Goal: Task Accomplishment & Management: Manage account settings

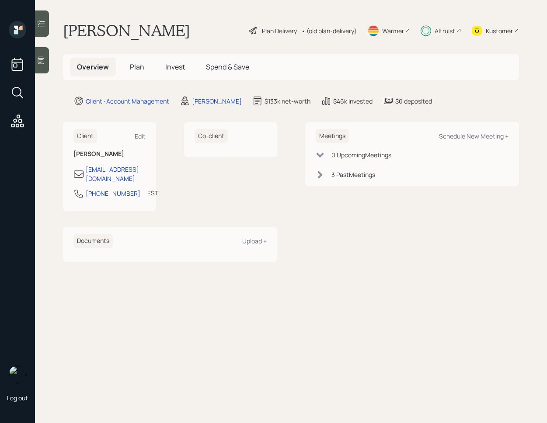
click at [139, 66] on span "Plan" at bounding box center [137, 67] width 14 height 10
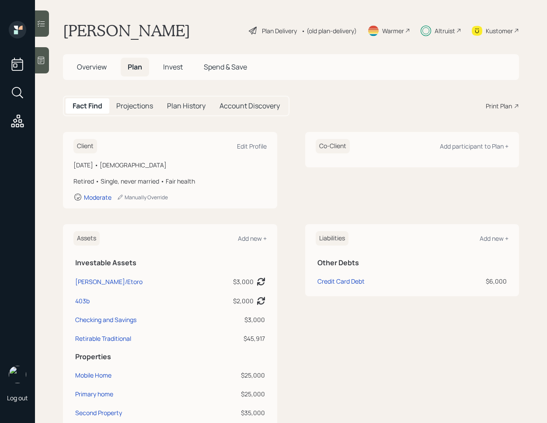
click at [156, 162] on div "[DATE] • [DEMOGRAPHIC_DATA]" at bounding box center [169, 164] width 193 height 9
click at [156, 166] on div "[DATE] • [DEMOGRAPHIC_DATA]" at bounding box center [169, 164] width 193 height 9
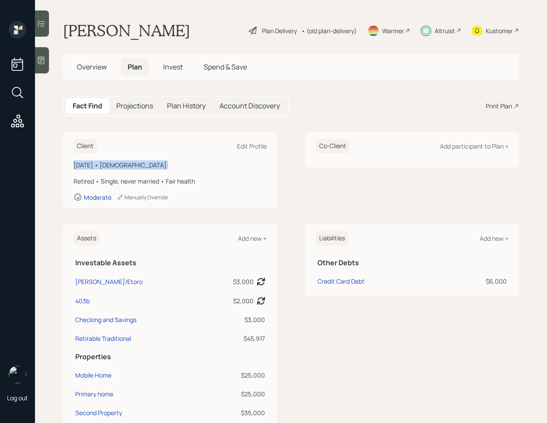
click at [156, 166] on div "[DATE] • [DEMOGRAPHIC_DATA]" at bounding box center [169, 164] width 193 height 9
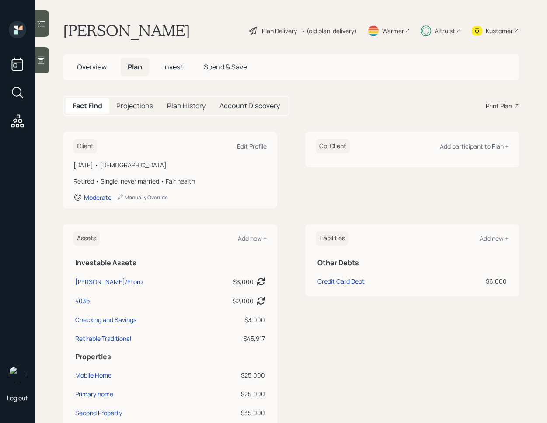
click at [181, 71] on span "Invest" at bounding box center [173, 67] width 20 height 10
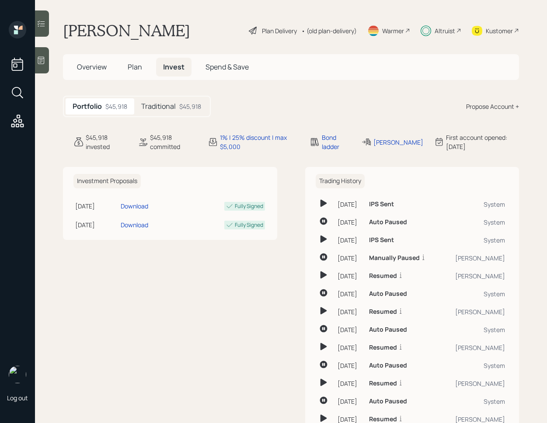
click at [173, 108] on h5 "Traditional" at bounding box center [158, 106] width 35 height 8
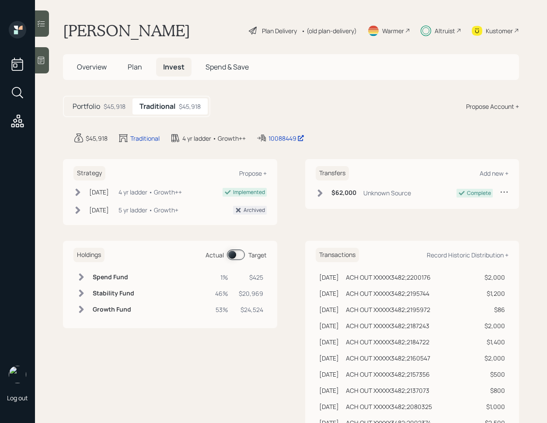
scroll to position [6, 0]
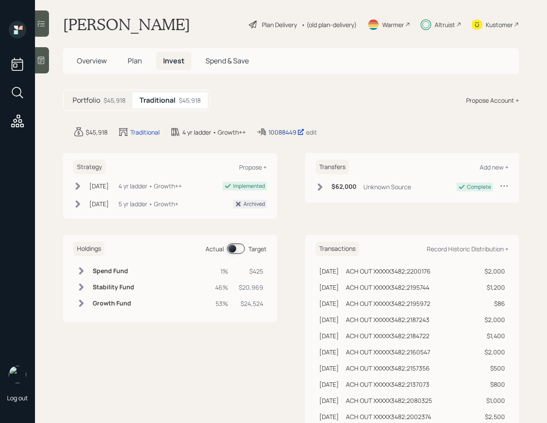
click at [283, 131] on div "10088449" at bounding box center [286, 132] width 36 height 9
click at [289, 132] on div "10088449" at bounding box center [286, 132] width 36 height 9
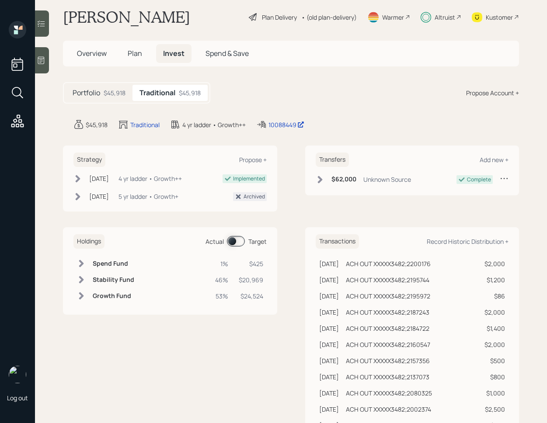
scroll to position [14, 0]
click at [394, 264] on div "ACH OUT XXXXX3482;2200176" at bounding box center [388, 263] width 85 height 9
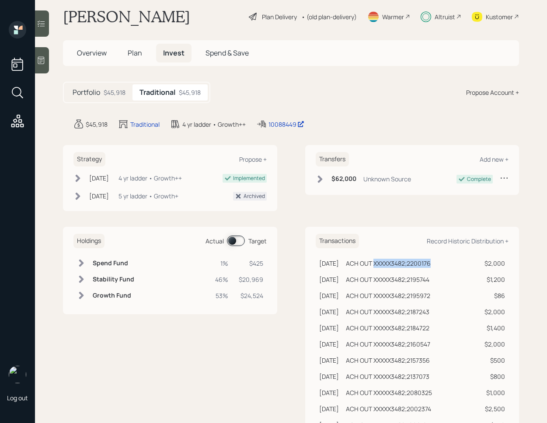
click at [394, 264] on div "ACH OUT XXXXX3482;2200176" at bounding box center [388, 263] width 85 height 9
click at [235, 240] on span at bounding box center [236, 241] width 18 height 10
click at [241, 241] on span at bounding box center [236, 241] width 18 height 10
click at [222, 52] on span "Spend & Save" at bounding box center [226, 53] width 43 height 10
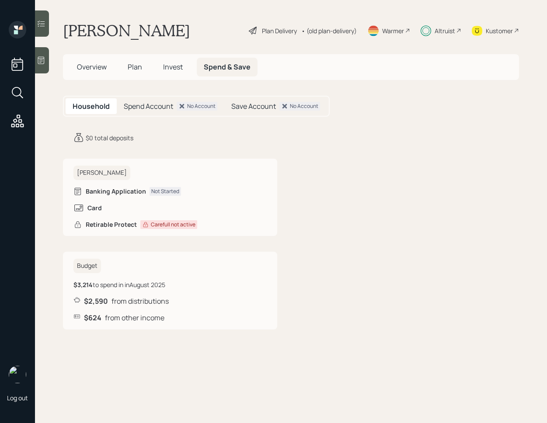
click at [173, 105] on div "Spend Account No Account" at bounding box center [171, 106] width 108 height 16
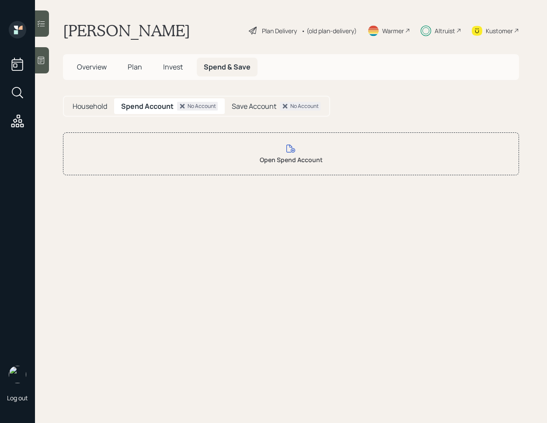
click at [259, 105] on h5 "Save Account" at bounding box center [254, 106] width 45 height 8
click at [172, 65] on span "Invest" at bounding box center [173, 67] width 20 height 10
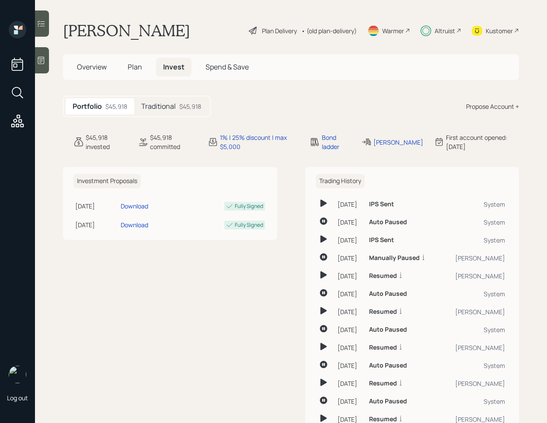
click at [177, 110] on div "Traditional $45,918" at bounding box center [171, 106] width 74 height 16
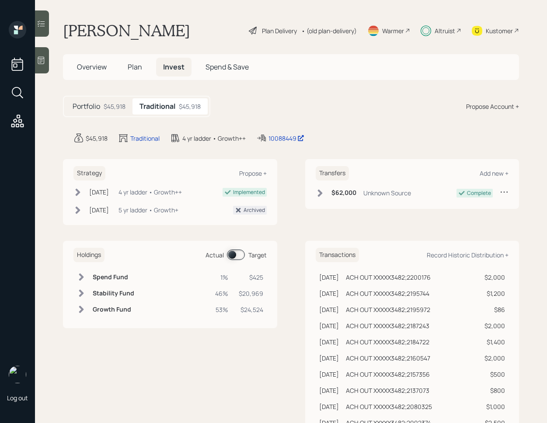
click at [234, 255] on span at bounding box center [236, 255] width 18 height 10
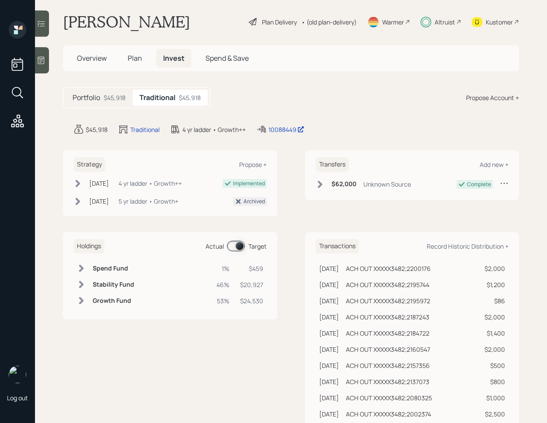
scroll to position [10, 0]
click at [260, 266] on div "$459" at bounding box center [251, 267] width 23 height 9
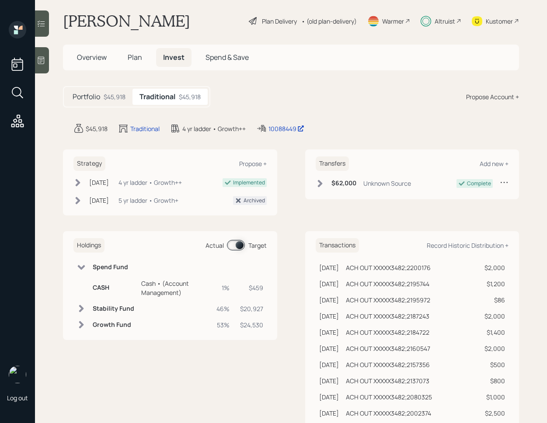
click at [118, 267] on h6 "Spend Fund" at bounding box center [114, 267] width 42 height 7
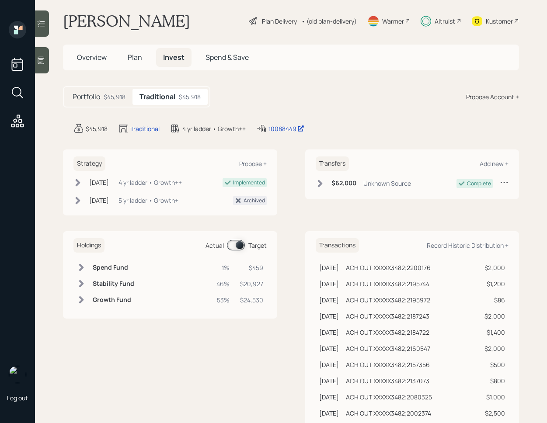
click at [115, 268] on h6 "Spend Fund" at bounding box center [114, 267] width 42 height 7
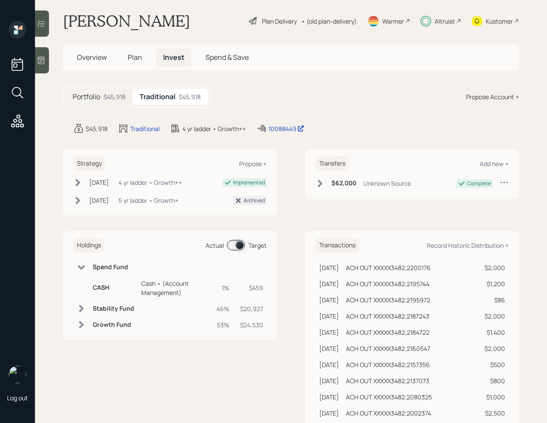
click at [139, 56] on span "Plan" at bounding box center [135, 57] width 14 height 10
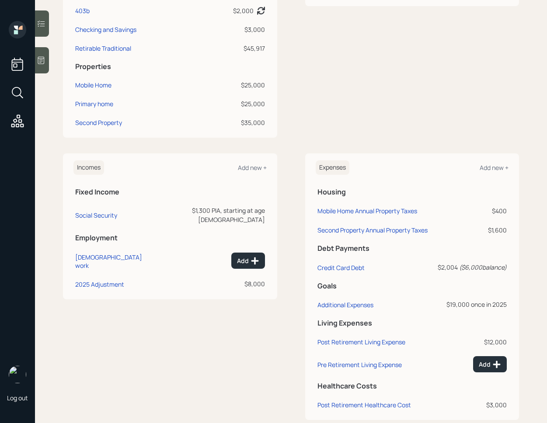
scroll to position [291, 0]
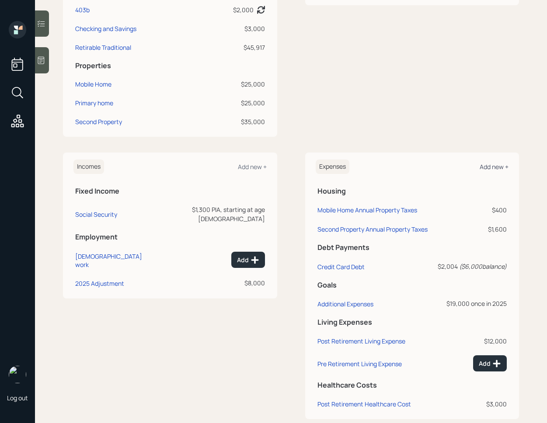
click at [496, 168] on div "Add new +" at bounding box center [493, 167] width 29 height 8
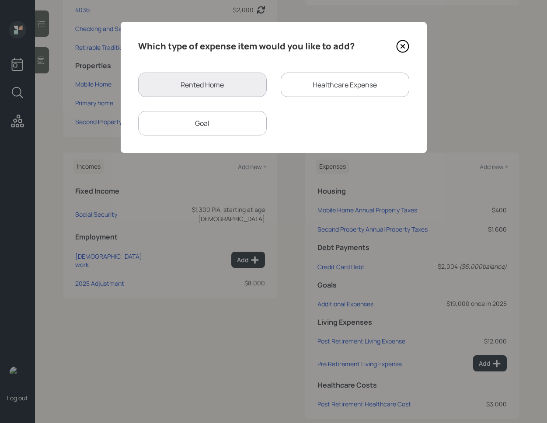
click at [246, 128] on div "Goal" at bounding box center [202, 123] width 128 height 24
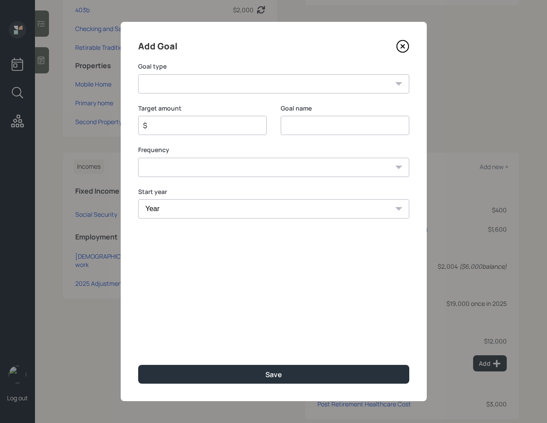
click at [251, 86] on select "Create an emergency fund Donate to charity Purchase a home Make a purchase Supp…" at bounding box center [273, 83] width 271 height 19
select select "other"
click at [138, 74] on select "Create an emergency fund Donate to charity Purchase a home Make a purchase Supp…" at bounding box center [273, 83] width 271 height 19
click at [302, 129] on input "Other" at bounding box center [345, 125] width 128 height 19
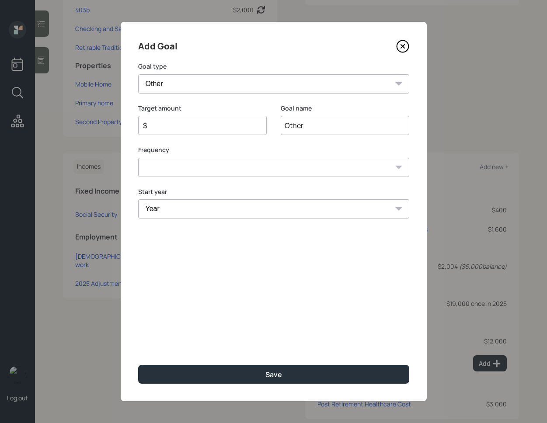
click at [302, 129] on input "Other" at bounding box center [345, 125] width 128 height 19
type input "2025 Distribution"
click at [207, 124] on input "$" at bounding box center [199, 125] width 114 height 10
type input "$ 2,000"
click at [212, 166] on select "One time Every 1 year Every 2 years Every 3 years Every 4 years Every 5 years E…" at bounding box center [273, 167] width 271 height 19
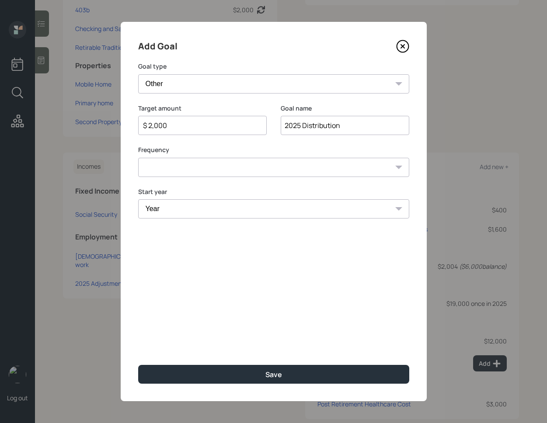
select select "0"
click at [138, 158] on select "One time Every 1 year Every 2 years Every 3 years Every 4 years Every 5 years E…" at bounding box center [273, 167] width 271 height 19
click at [212, 210] on select "Year [DATE] 2026 2027 2028 2029 2030 2031 2032 2033 2034 2035 2036 2037 2038 20…" at bounding box center [273, 208] width 271 height 19
select select "2025"
click at [138, 199] on select "Year [DATE] 2026 2027 2028 2029 2030 2031 2032 2033 2034 2035 2036 2037 2038 20…" at bounding box center [273, 208] width 271 height 19
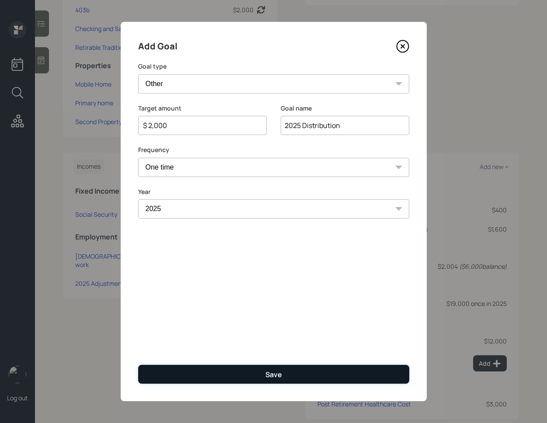
click at [241, 378] on button "Save" at bounding box center [273, 374] width 271 height 19
type input "$"
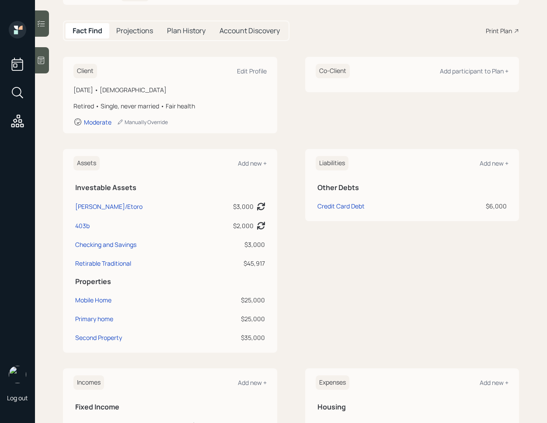
scroll to position [41, 0]
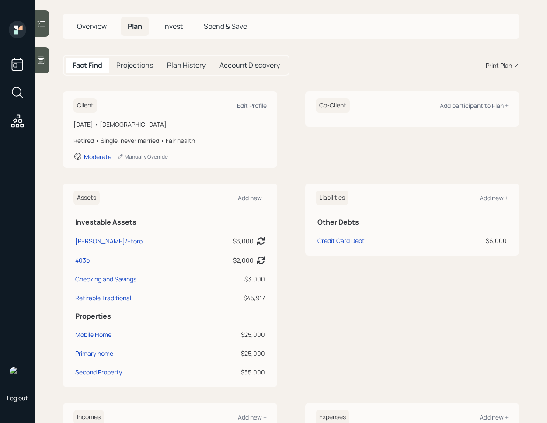
click at [172, 28] on span "Invest" at bounding box center [173, 26] width 20 height 10
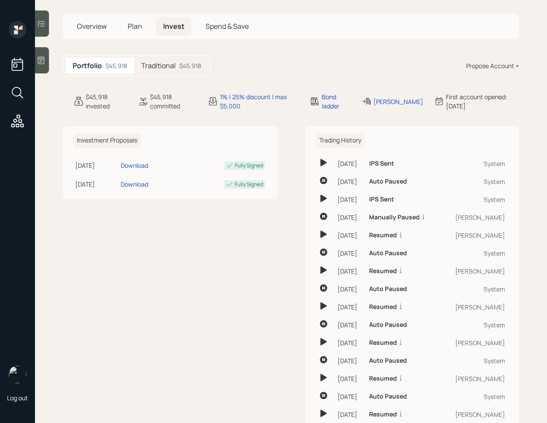
click at [160, 62] on h5 "Traditional" at bounding box center [158, 66] width 35 height 8
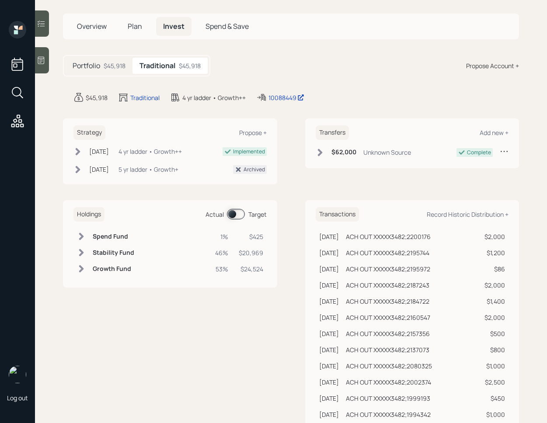
click at [229, 216] on span at bounding box center [236, 214] width 18 height 10
click at [107, 26] on h5 "Overview" at bounding box center [92, 26] width 44 height 19
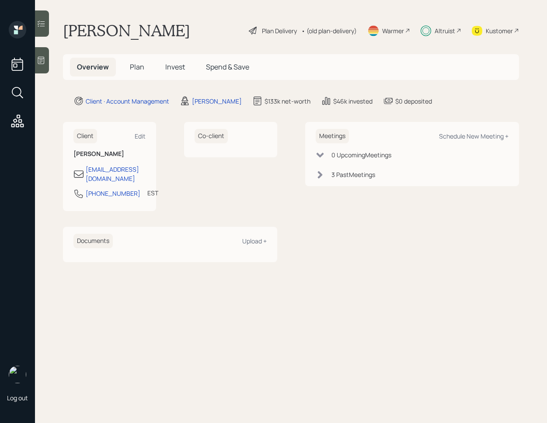
click at [141, 67] on span "Plan" at bounding box center [137, 67] width 14 height 10
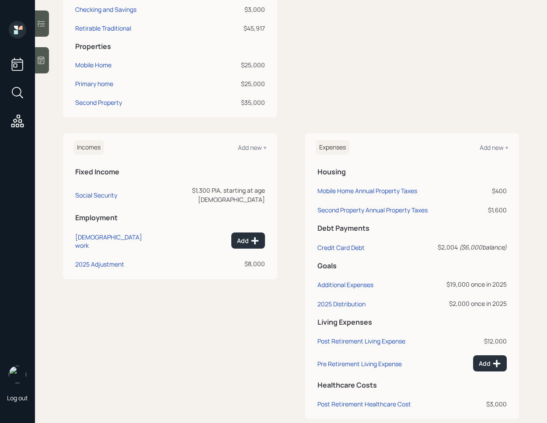
scroll to position [319, 0]
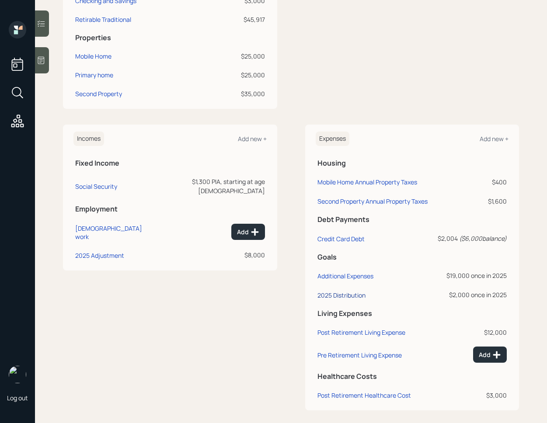
click at [354, 297] on div "2025 Distribution" at bounding box center [341, 295] width 48 height 8
select select "0"
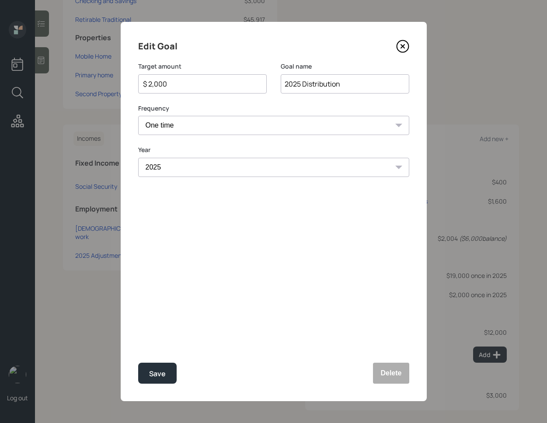
click at [152, 82] on input "$ 2,000" at bounding box center [199, 84] width 114 height 10
click at [162, 376] on div "Save" at bounding box center [157, 374] width 17 height 12
type input "$ 2,000"
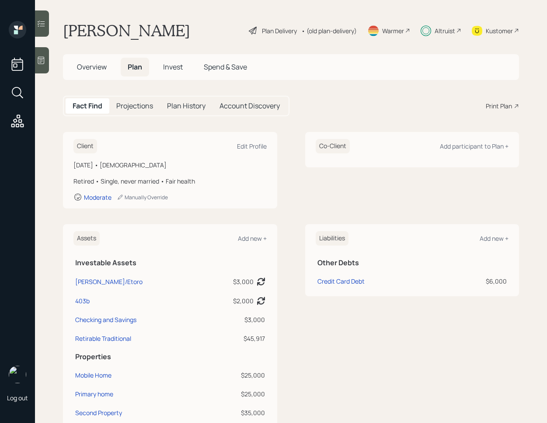
click at [182, 65] on span "Invest" at bounding box center [173, 67] width 20 height 10
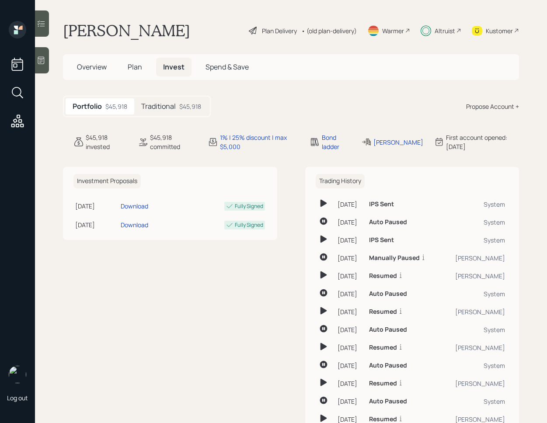
click at [160, 99] on div "Traditional $45,918" at bounding box center [171, 106] width 74 height 16
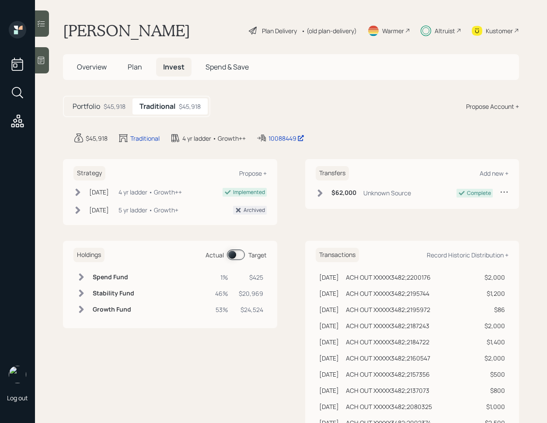
click at [235, 255] on span at bounding box center [236, 255] width 18 height 10
click at [128, 65] on span "Plan" at bounding box center [135, 67] width 14 height 10
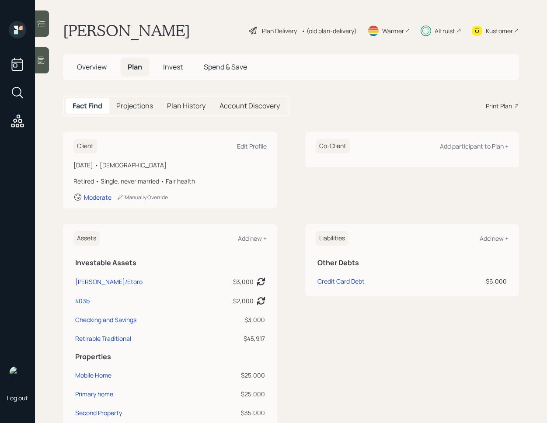
scroll to position [327, 0]
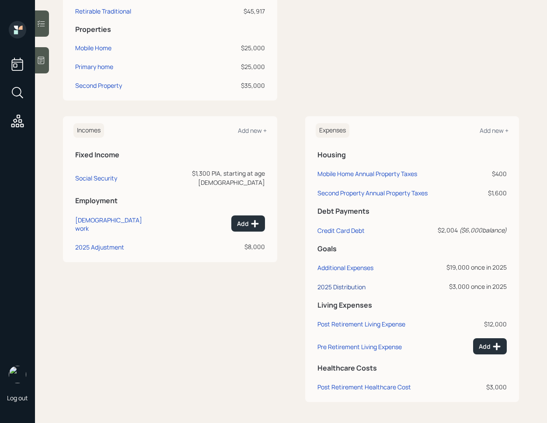
click at [355, 288] on div "2025 Distribution" at bounding box center [341, 287] width 48 height 8
select select "0"
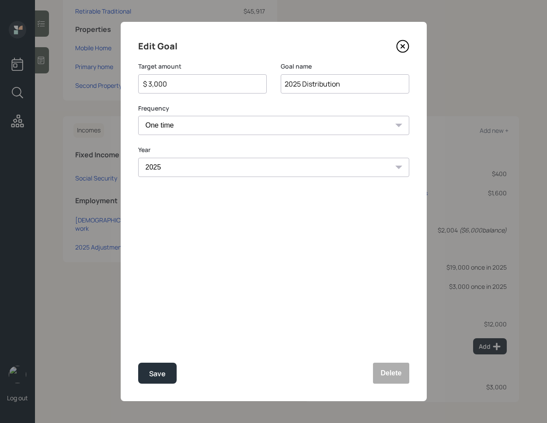
drag, startPoint x: 155, startPoint y: 85, endPoint x: 180, endPoint y: 85, distance: 25.3
click at [180, 85] on input "$ 3,000" at bounding box center [199, 84] width 114 height 10
click at [163, 373] on div "Save" at bounding box center [157, 374] width 17 height 12
type input "$ 3,000"
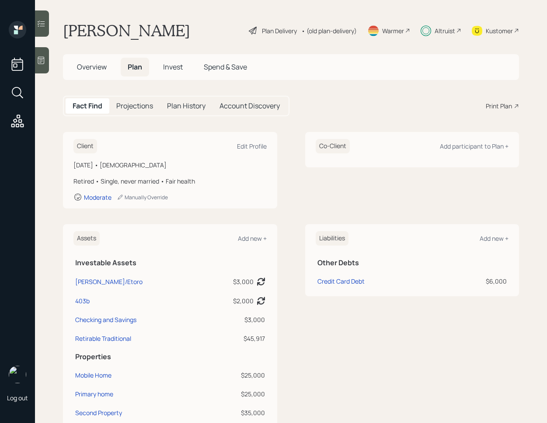
click at [179, 66] on span "Invest" at bounding box center [173, 67] width 20 height 10
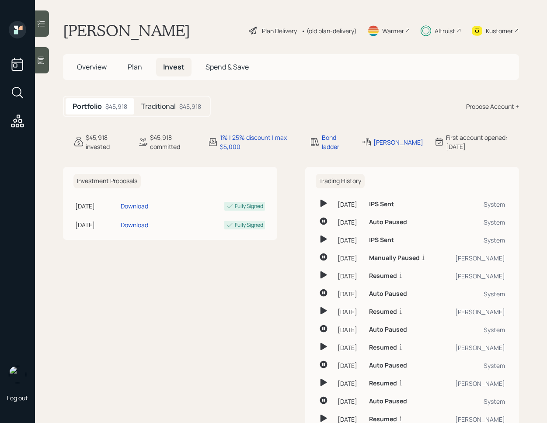
scroll to position [69, 0]
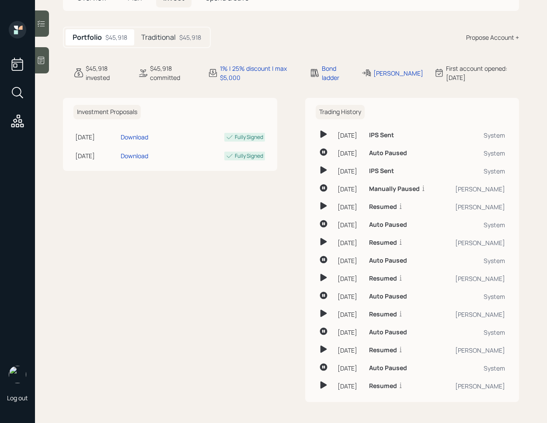
click at [155, 41] on h5 "Traditional" at bounding box center [158, 37] width 35 height 8
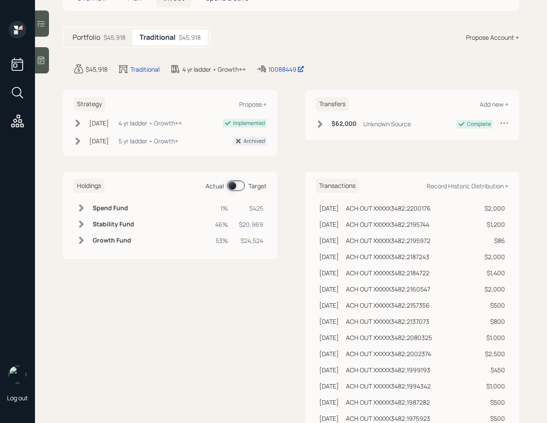
click at [232, 181] on span at bounding box center [236, 185] width 18 height 10
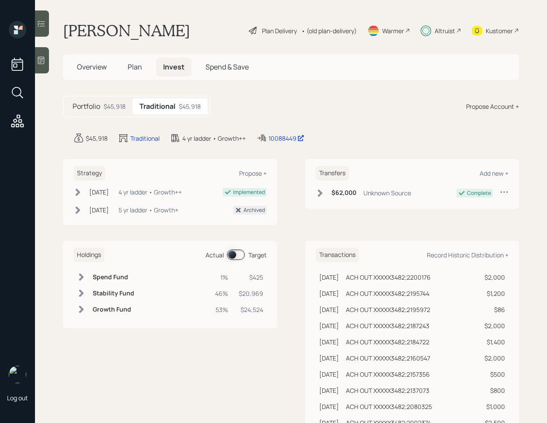
click at [135, 64] on span "Plan" at bounding box center [135, 67] width 14 height 10
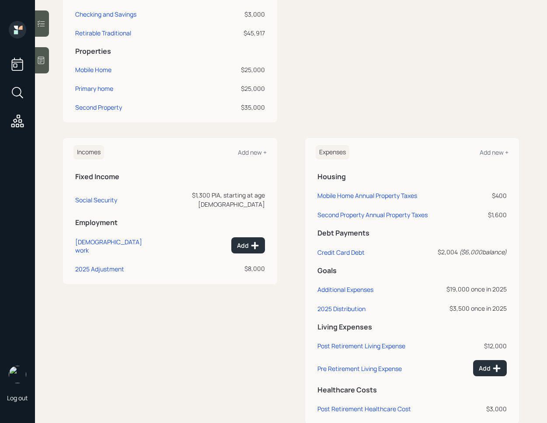
scroll to position [327, 0]
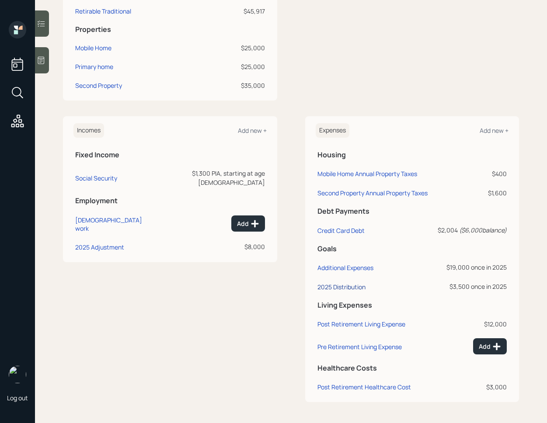
click at [359, 288] on div "2025 Distribution" at bounding box center [341, 287] width 48 height 8
select select "0"
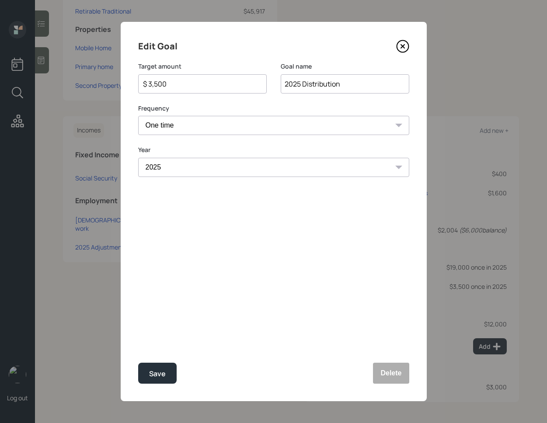
click at [184, 86] on input "$ 3,500" at bounding box center [199, 84] width 114 height 10
click at [153, 378] on div "Save" at bounding box center [157, 374] width 17 height 12
type input "$ 3,500"
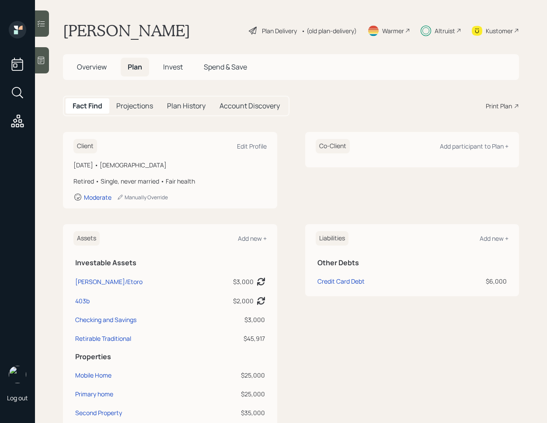
click at [171, 65] on span "Invest" at bounding box center [173, 67] width 20 height 10
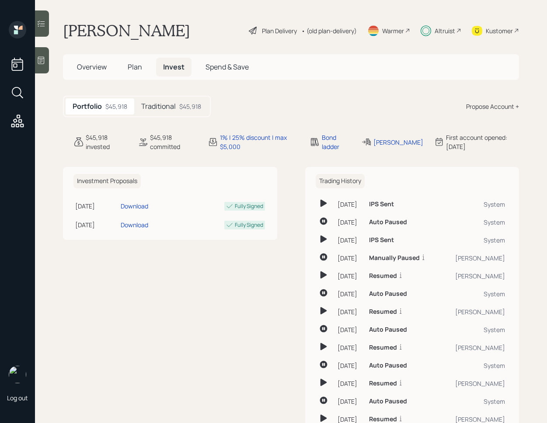
click at [170, 101] on div "Traditional $45,918" at bounding box center [171, 106] width 74 height 16
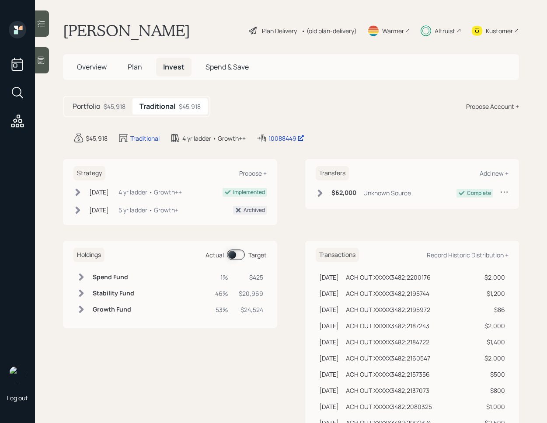
click at [232, 258] on span at bounding box center [236, 255] width 18 height 10
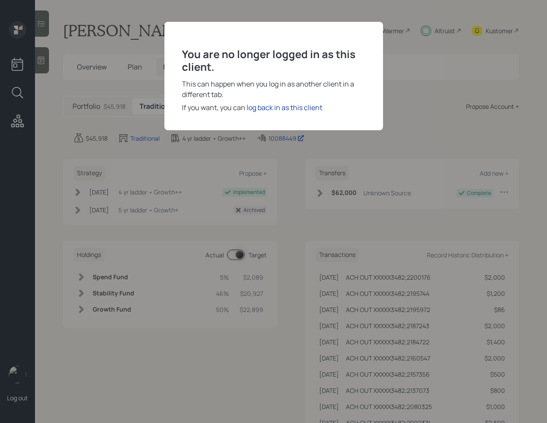
click at [267, 104] on div "log back in as this client" at bounding box center [284, 107] width 76 height 10
